Goal: Find specific page/section: Find specific page/section

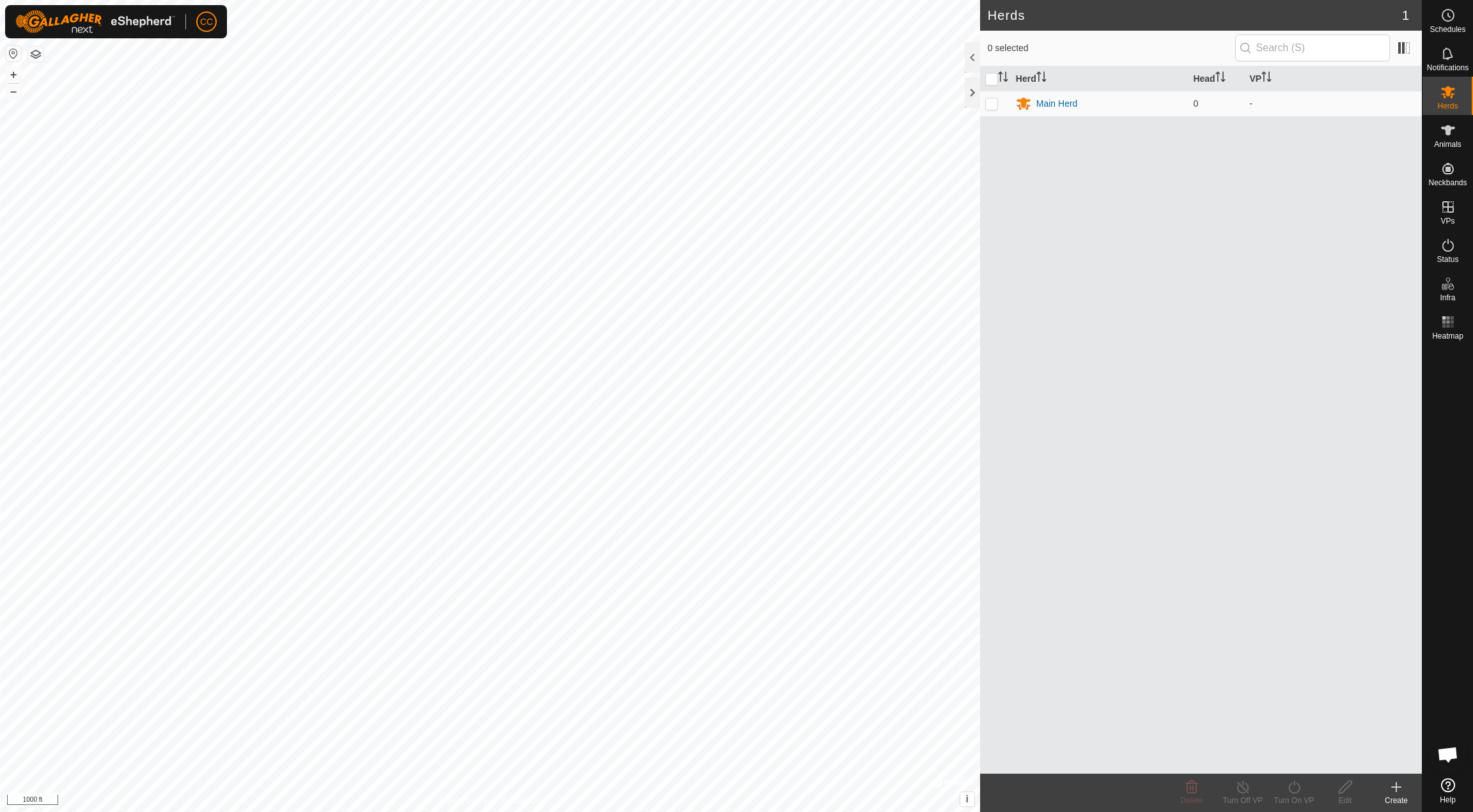
click at [17, 53] on button "button" at bounding box center [13, 54] width 16 height 16
click at [33, 56] on button "button" at bounding box center [36, 55] width 16 height 16
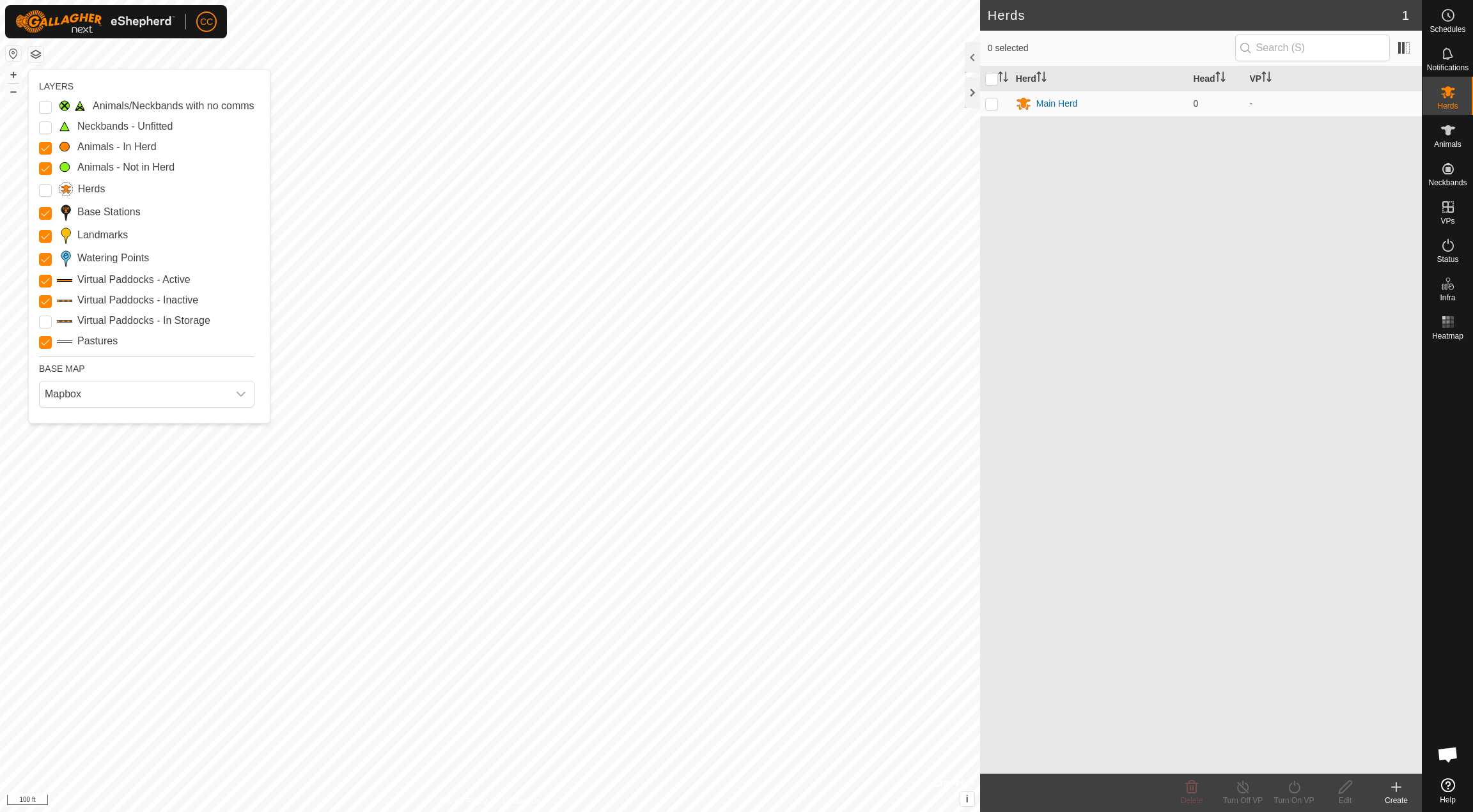
click at [44, 128] on Unfitted "Neckbands - Unfitted" at bounding box center [45, 127] width 13 height 13
click at [44, 336] on input "Pastures" at bounding box center [45, 343] width 13 height 13
click at [42, 301] on Inactive "Virtual Paddocks - Inactive" at bounding box center [45, 302] width 13 height 13
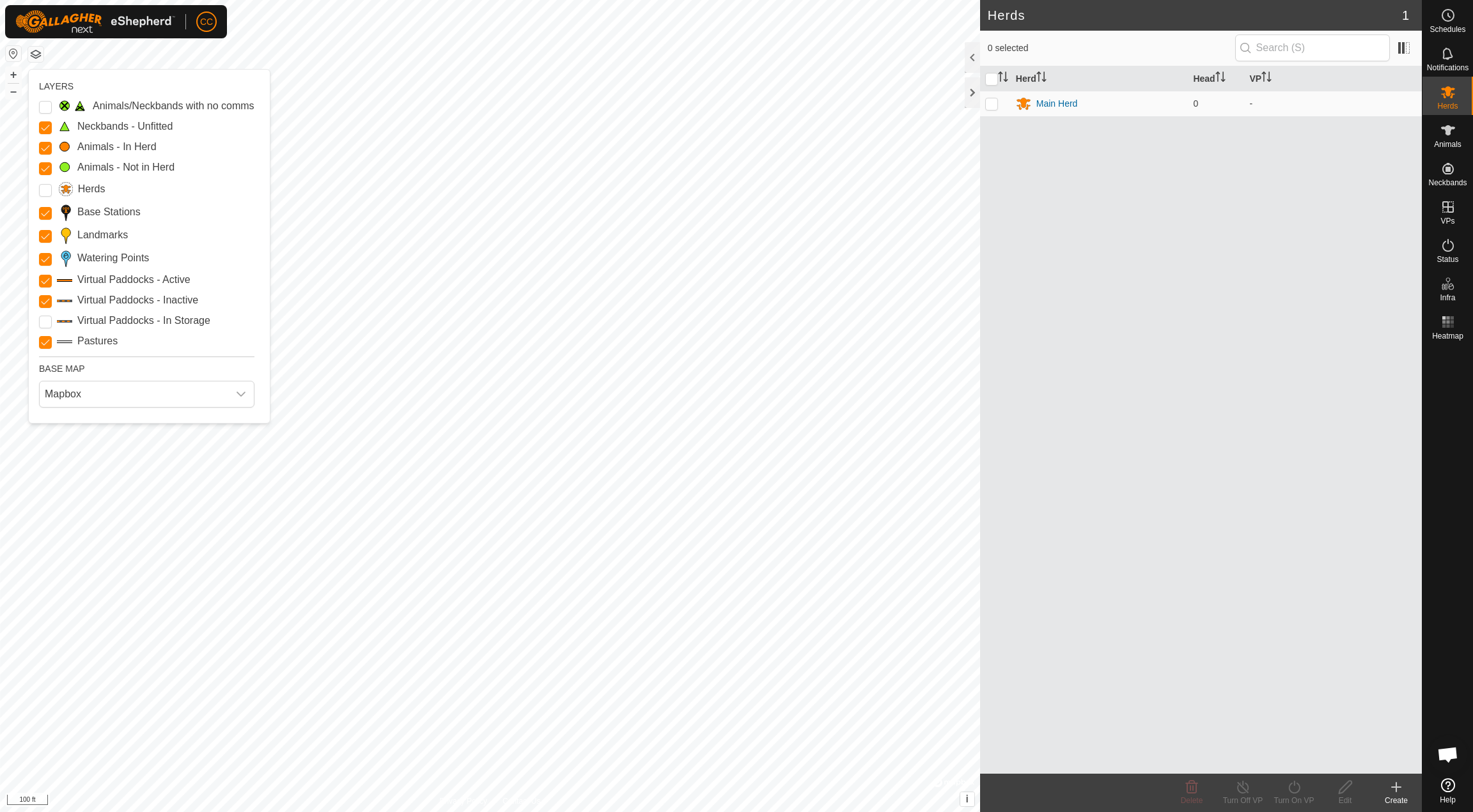
click at [47, 324] on Storage "Virtual Paddocks - In Storage" at bounding box center [45, 322] width 13 height 13
click at [48, 301] on Inactive "Virtual Paddocks - Inactive" at bounding box center [45, 302] width 13 height 13
click at [48, 282] on Active "Virtual Paddocks - Active" at bounding box center [45, 281] width 13 height 13
click at [1450, 789] on icon at bounding box center [1448, 785] width 14 height 14
